Goal: Transaction & Acquisition: Subscribe to service/newsletter

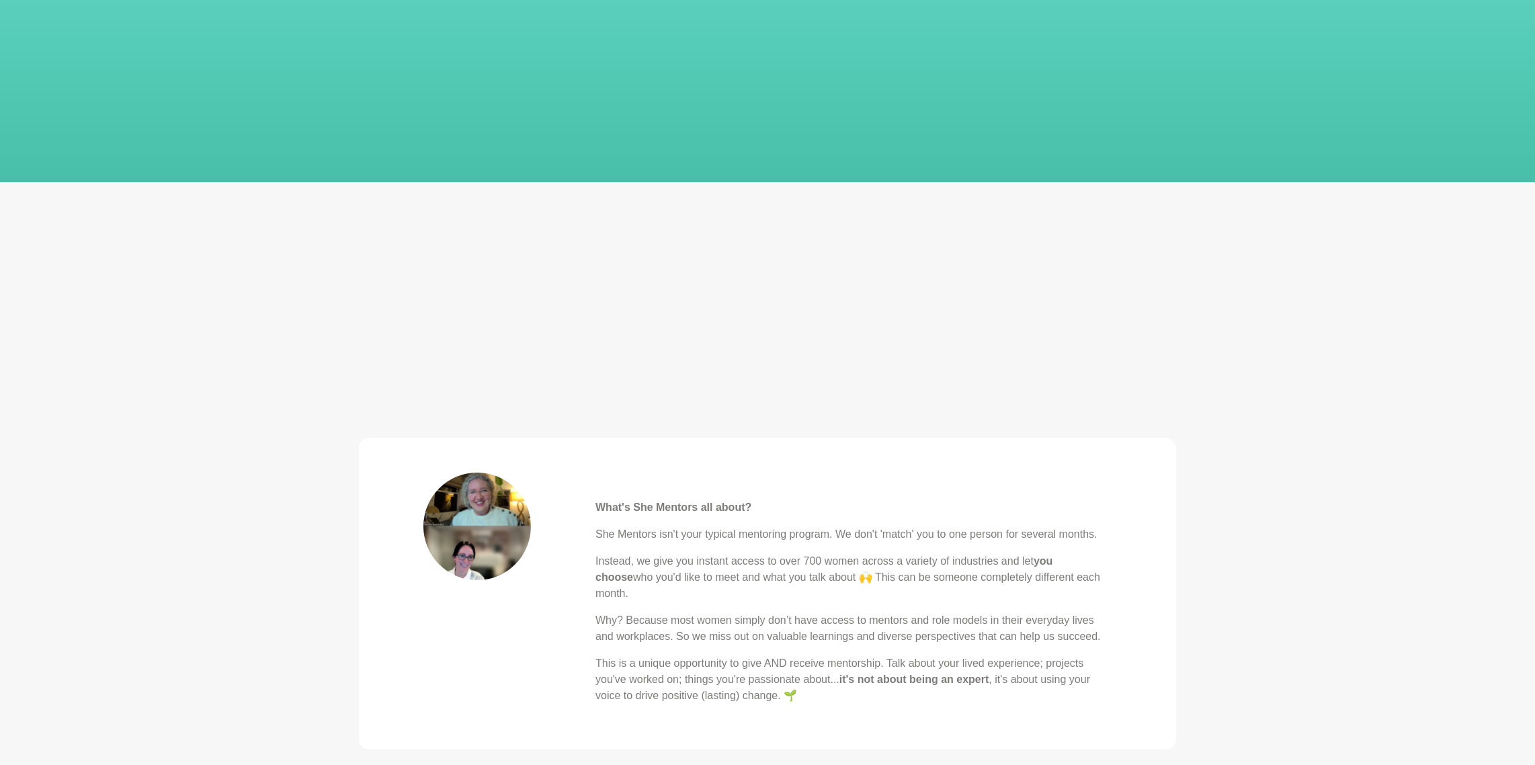
scroll to position [206, 0]
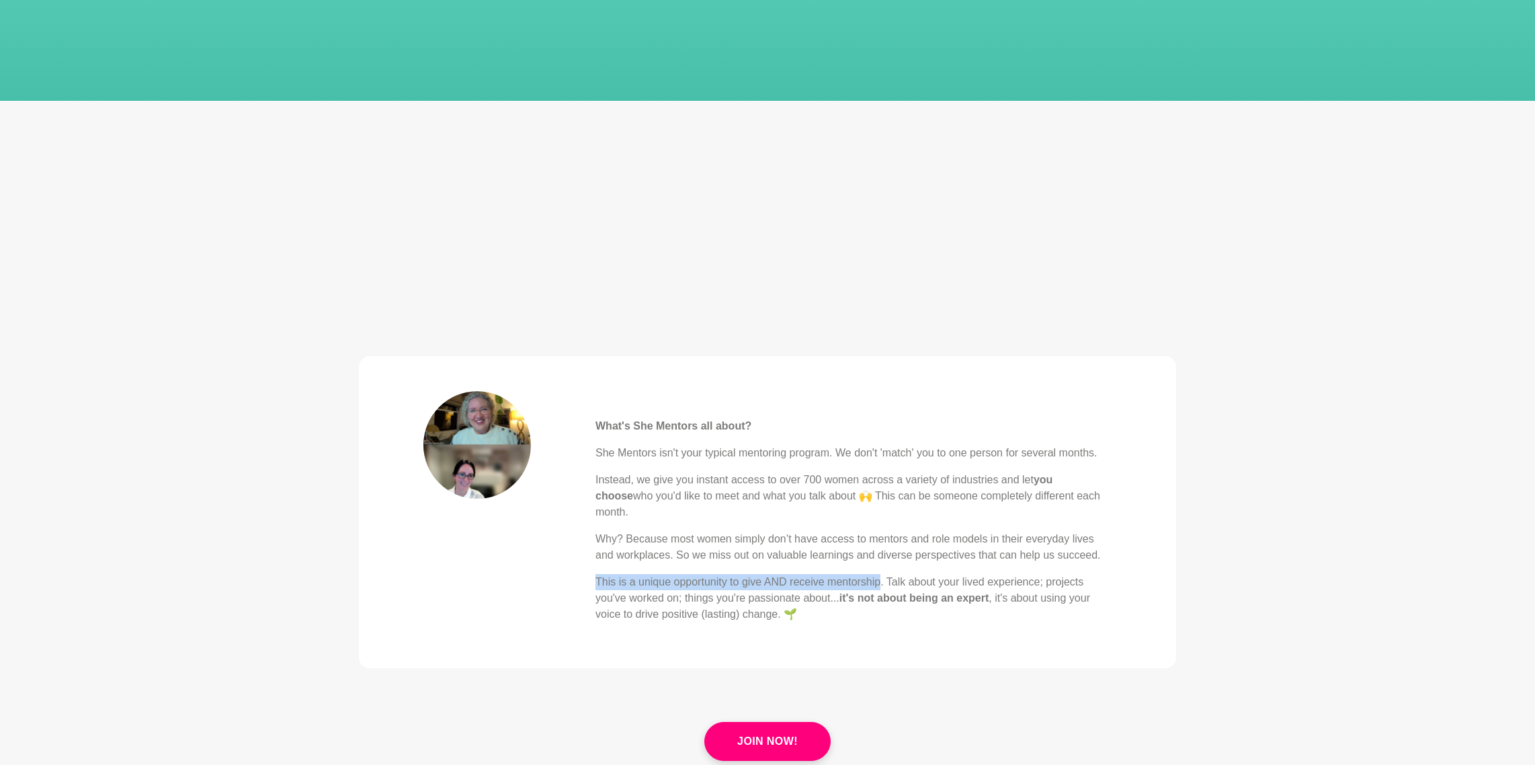
drag, startPoint x: 887, startPoint y: 565, endPoint x: 1084, endPoint y: 556, distance: 196.5
click at [1084, 556] on div "What's She Mentors all about? She Mentors isn't your typical mentoring program.…" at bounding box center [854, 506] width 516 height 231
click at [1084, 620] on blockquote "What's She Mentors all about? She Mentors isn't your typical mentoring program.…" at bounding box center [767, 512] width 817 height 312
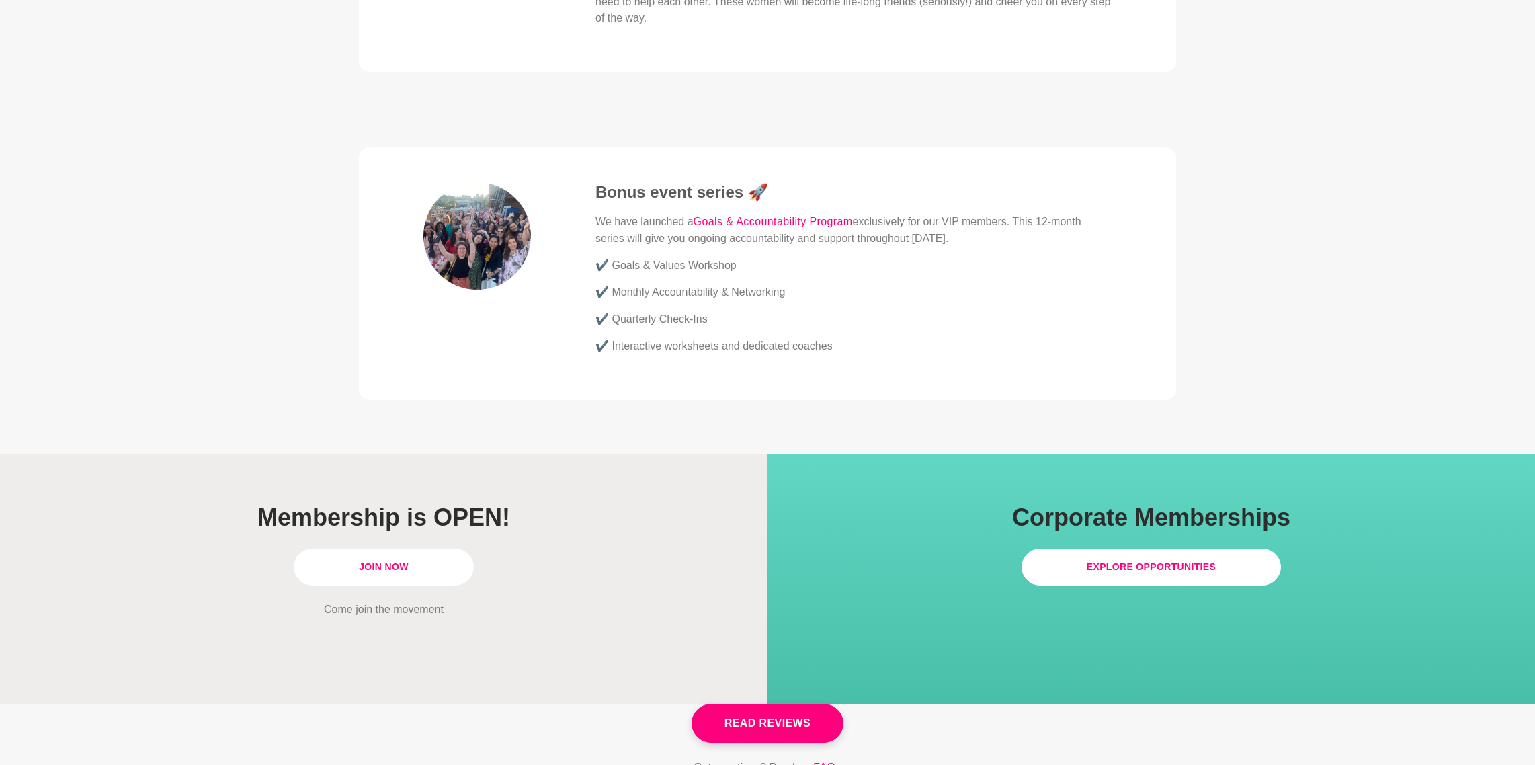
scroll to position [3468, 0]
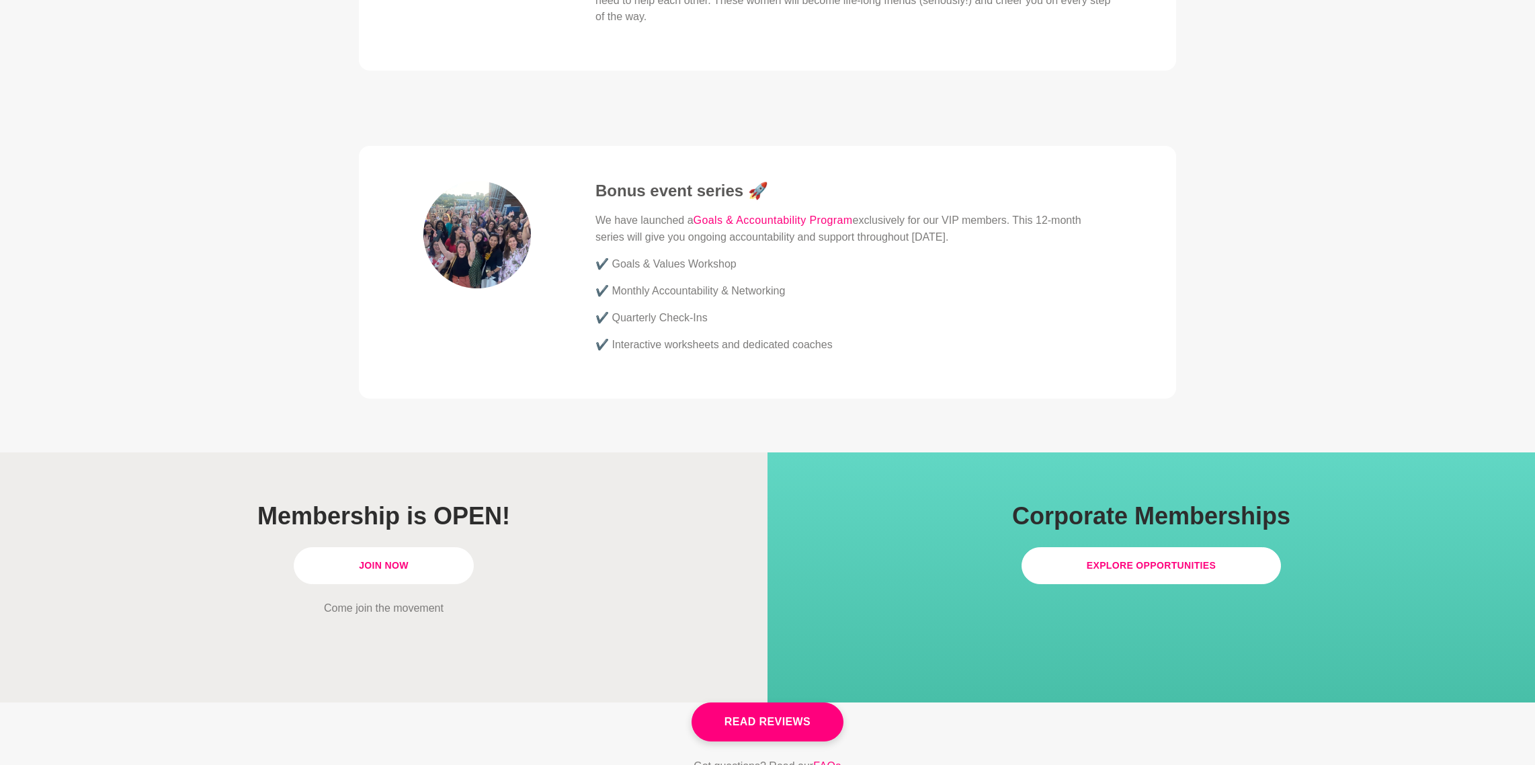
click at [397, 547] on link "Join Now" at bounding box center [384, 565] width 180 height 37
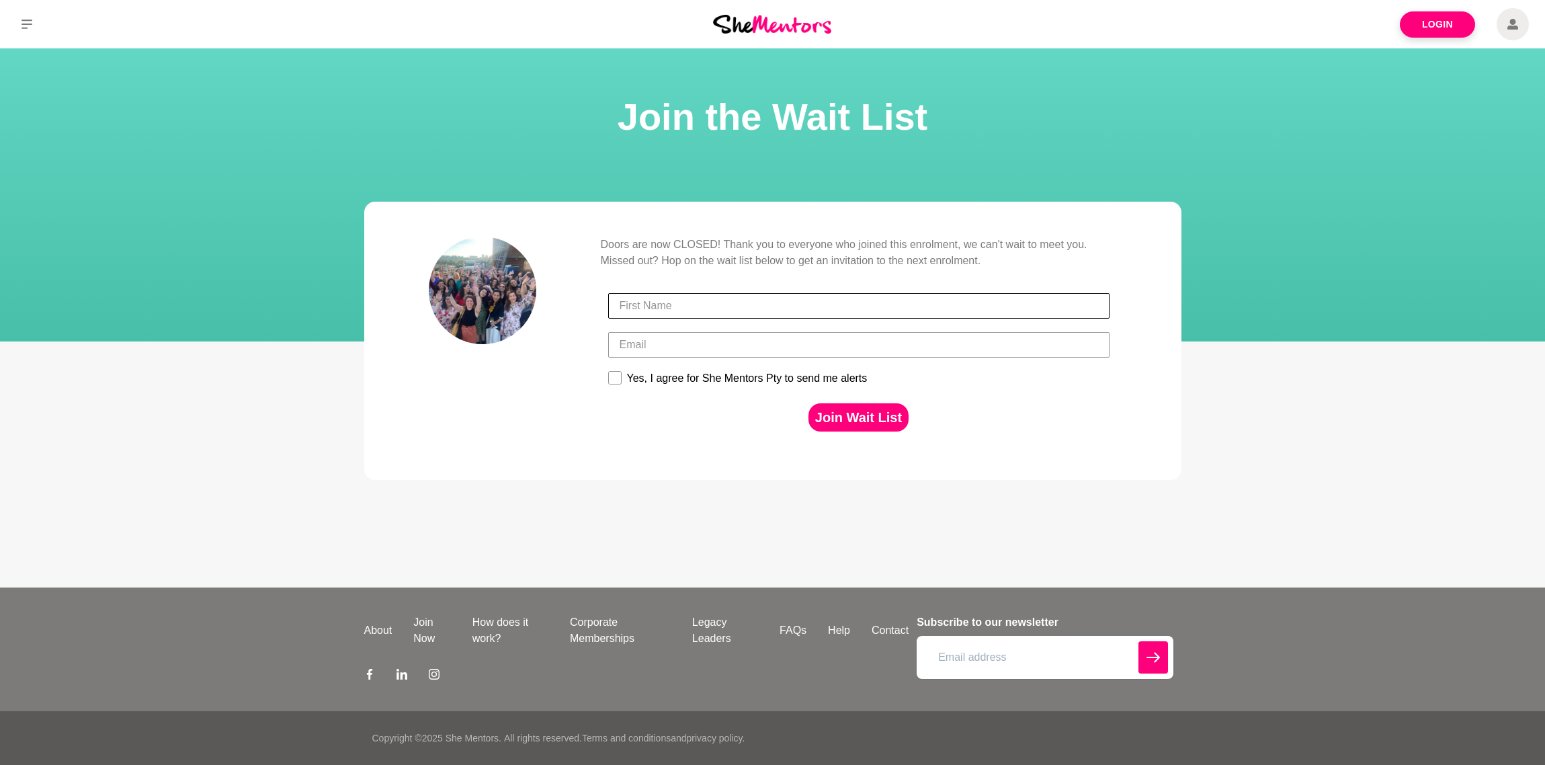
click at [667, 296] on input "First Name" at bounding box center [858, 306] width 501 height 26
type input "[PERSON_NAME]"
type input "[EMAIL_ADDRESS][DOMAIN_NAME]"
click at [852, 413] on button "Join Wait List" at bounding box center [859, 417] width 100 height 28
drag, startPoint x: 615, startPoint y: 376, endPoint x: 676, endPoint y: 378, distance: 60.5
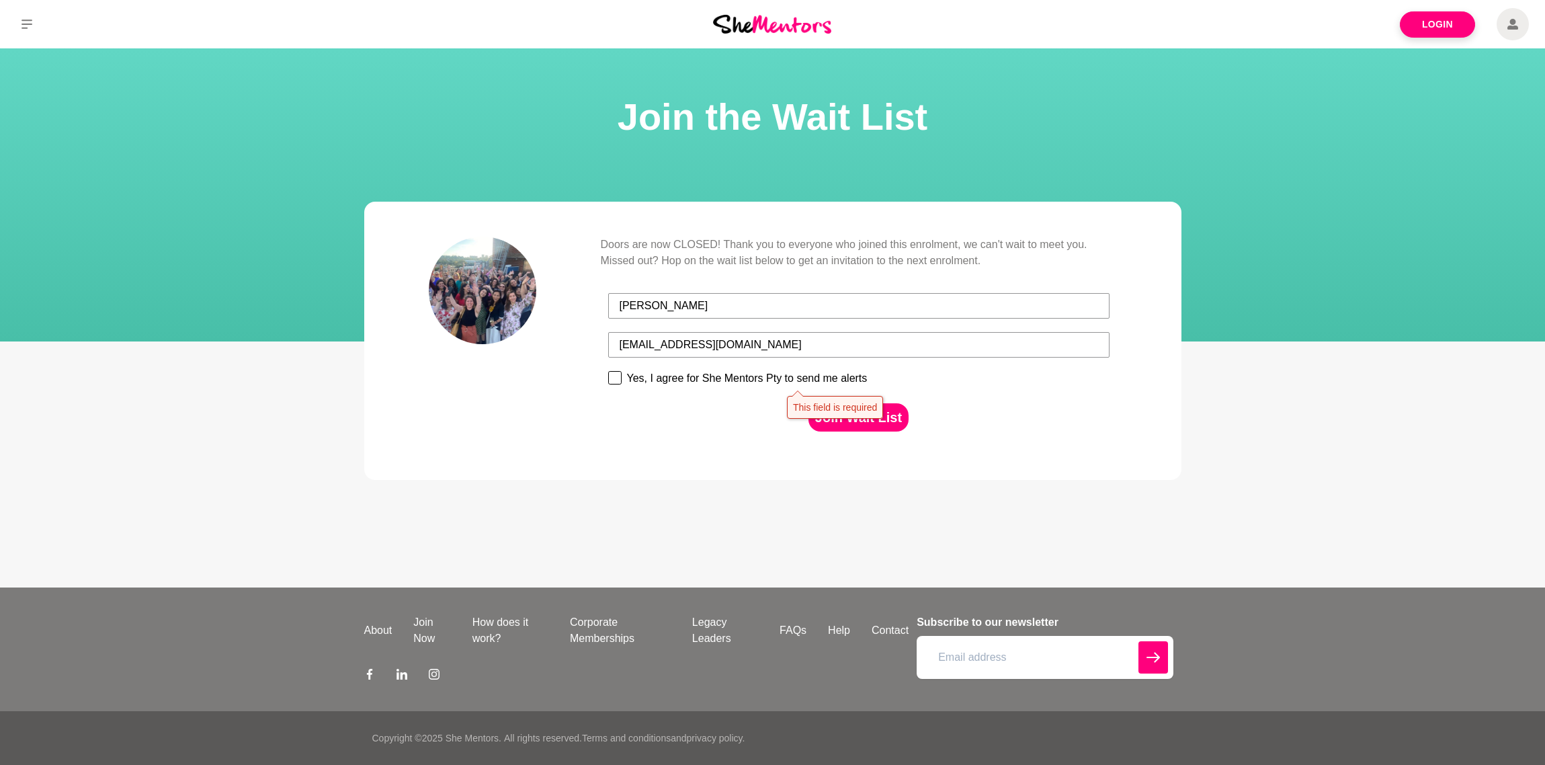
click at [615, 376] on rect at bounding box center [614, 378] width 13 height 13
click at [608, 371] on input "Yes, I agree for She Mentors Pty to send me alerts" at bounding box center [608, 370] width 1 height 1
checkbox input "true"
click at [840, 410] on button "Join Wait List" at bounding box center [859, 417] width 100 height 28
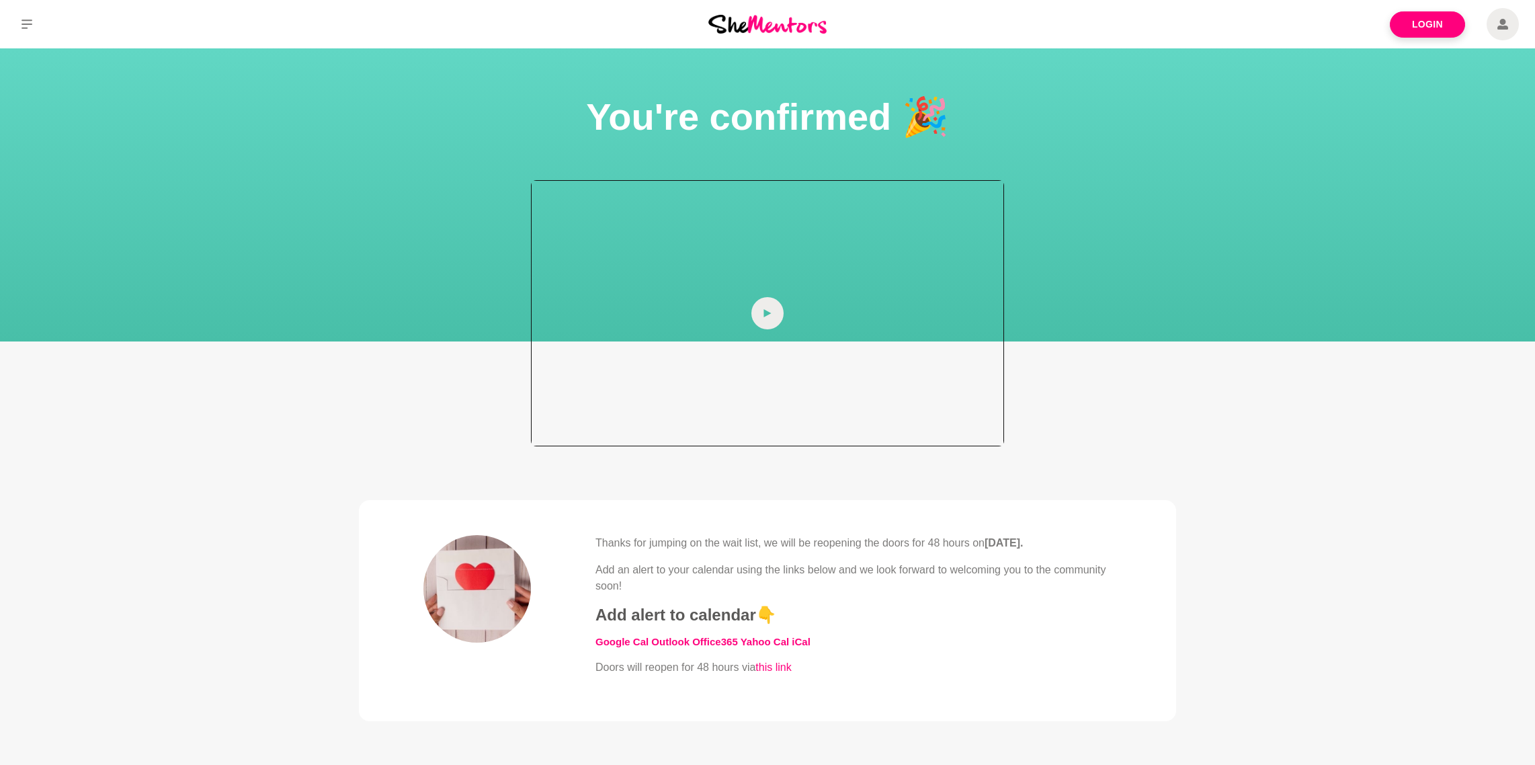
click at [780, 309] on span at bounding box center [767, 313] width 32 height 32
click at [614, 368] on div at bounding box center [767, 313] width 473 height 266
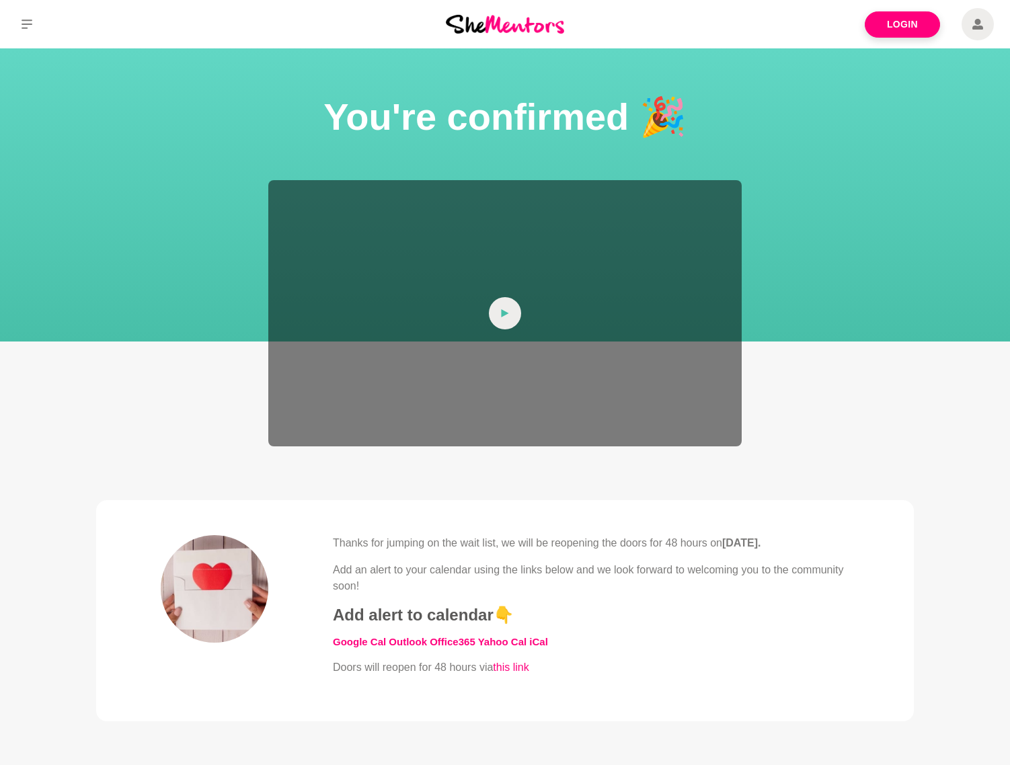
click at [976, 25] on icon at bounding box center [977, 24] width 11 height 32
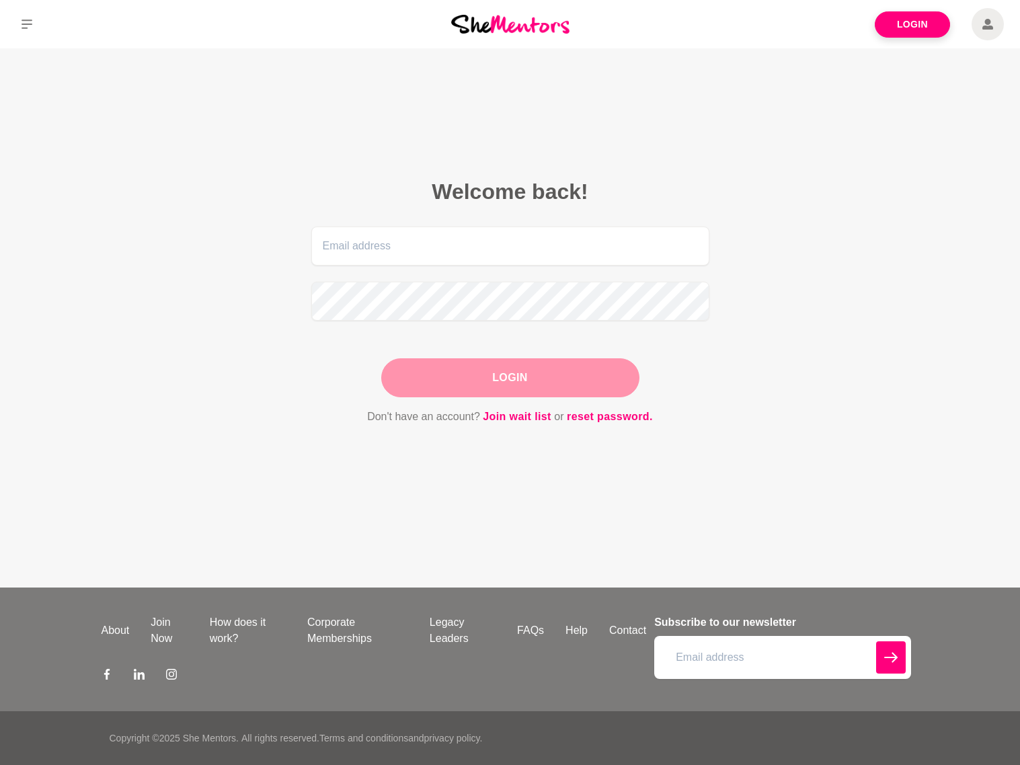
click at [630, 118] on section "Welcome back! Login Don't have an account? Join wait list or reset password." at bounding box center [510, 302] width 516 height 398
